Goal: Task Accomplishment & Management: Manage account settings

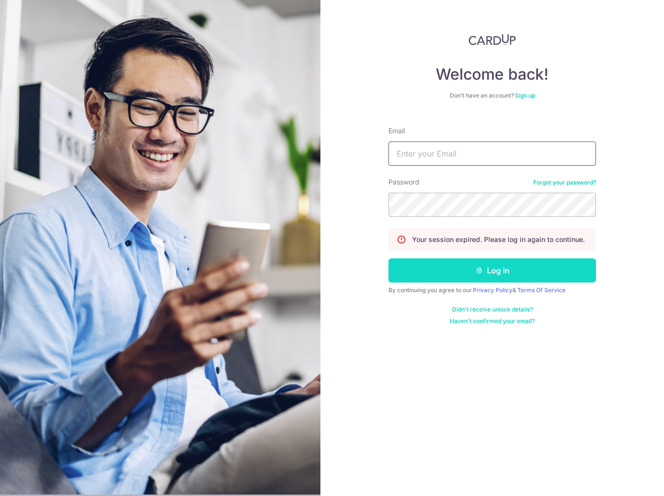
type input "[EMAIL_ADDRESS][DOMAIN_NAME]"
click at [484, 273] on button "Log in" at bounding box center [492, 270] width 208 height 24
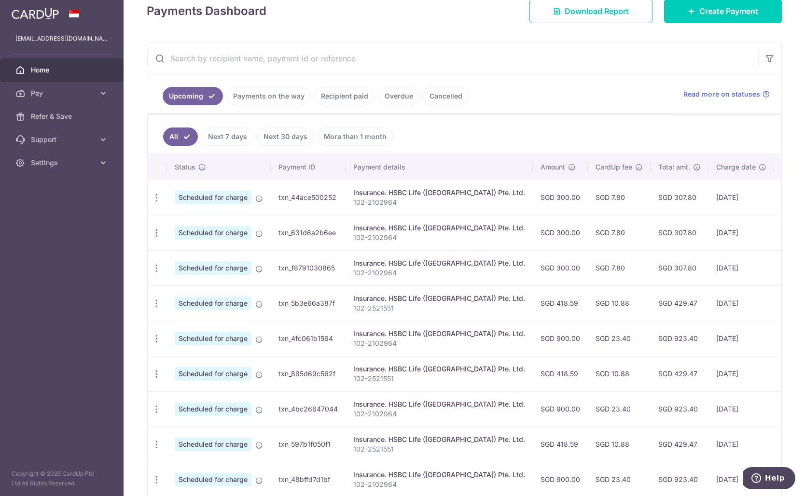
scroll to position [145, 0]
